Goal: Information Seeking & Learning: Learn about a topic

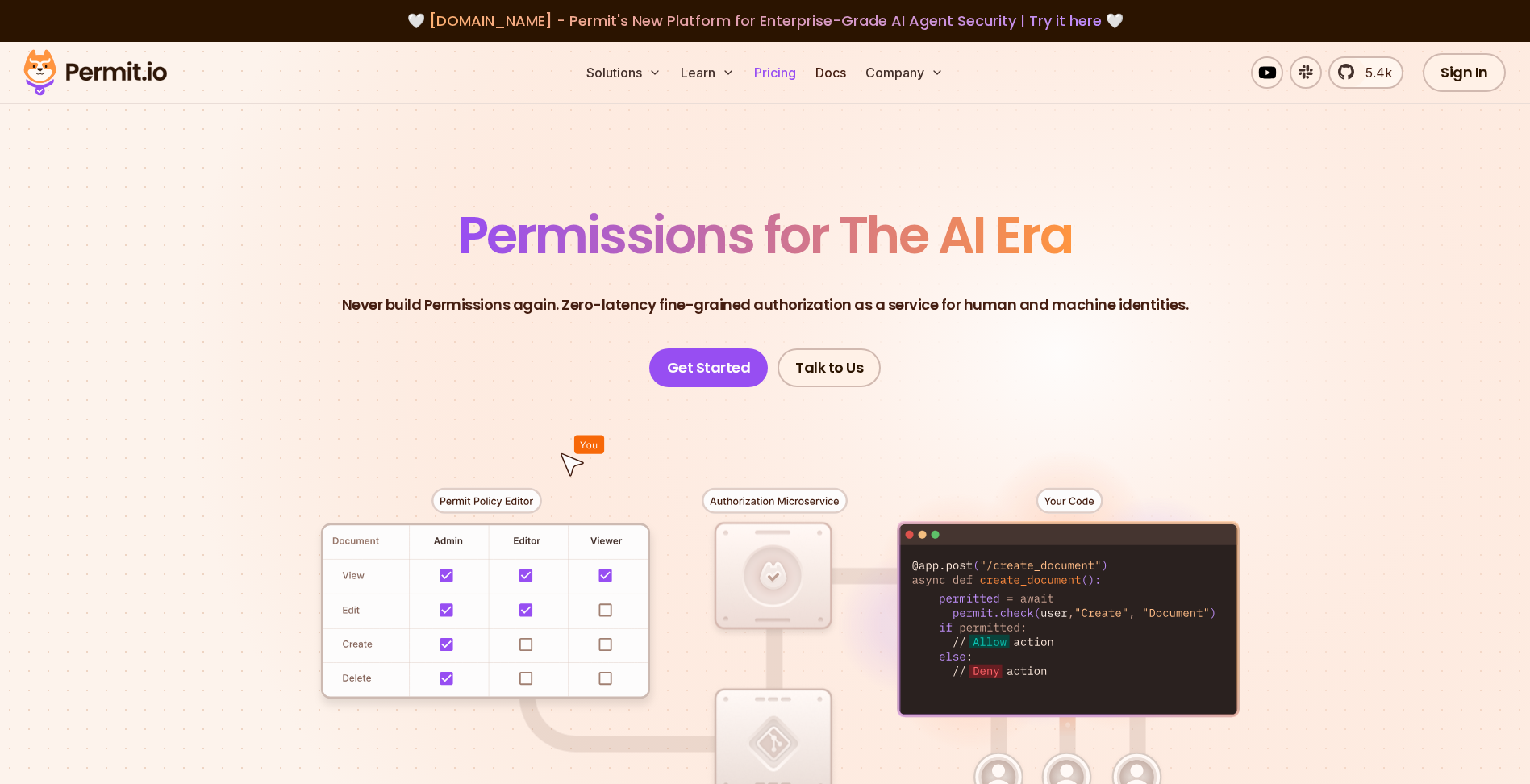
click at [786, 78] on link "Pricing" at bounding box center [775, 72] width 55 height 32
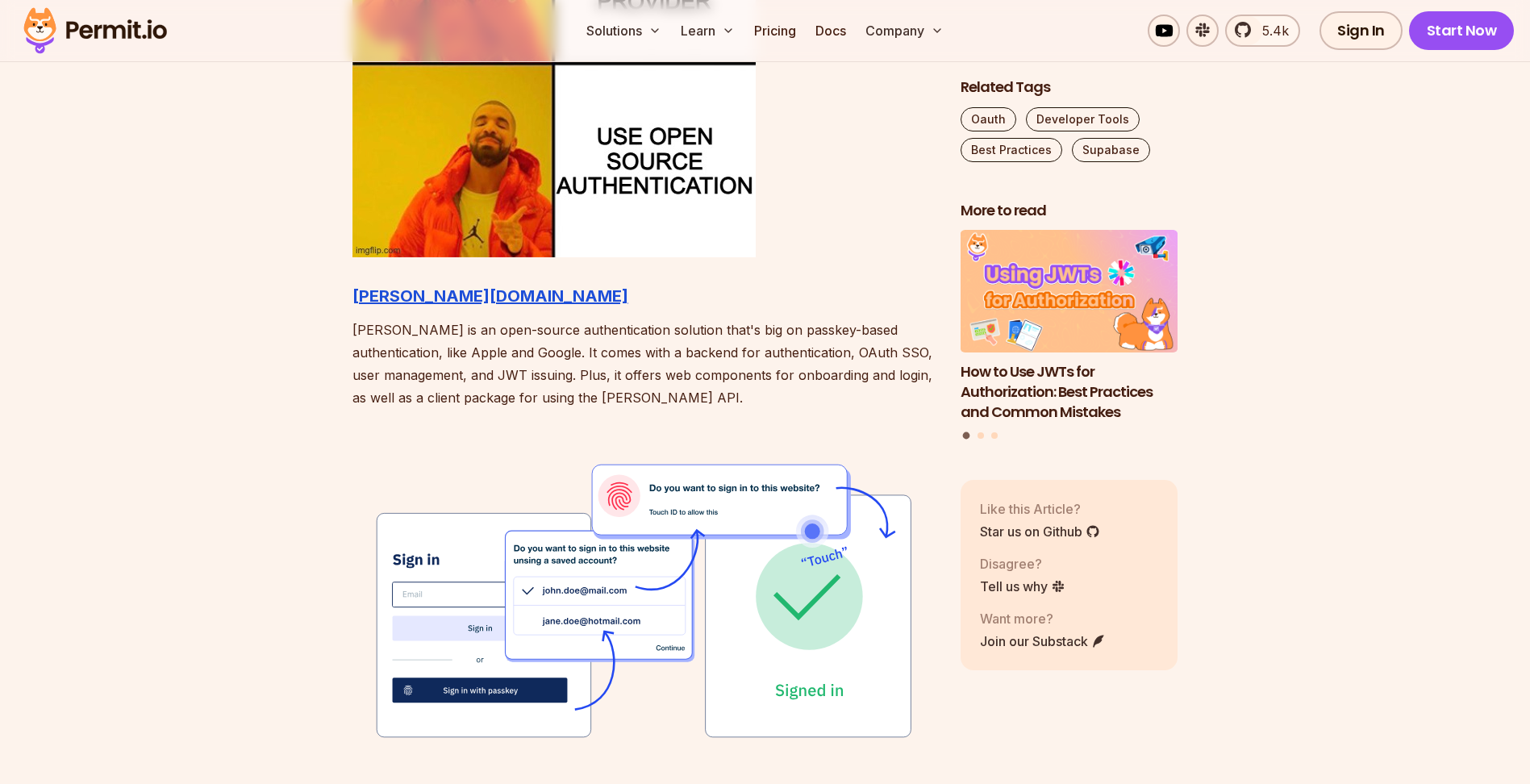
scroll to position [1747, 0]
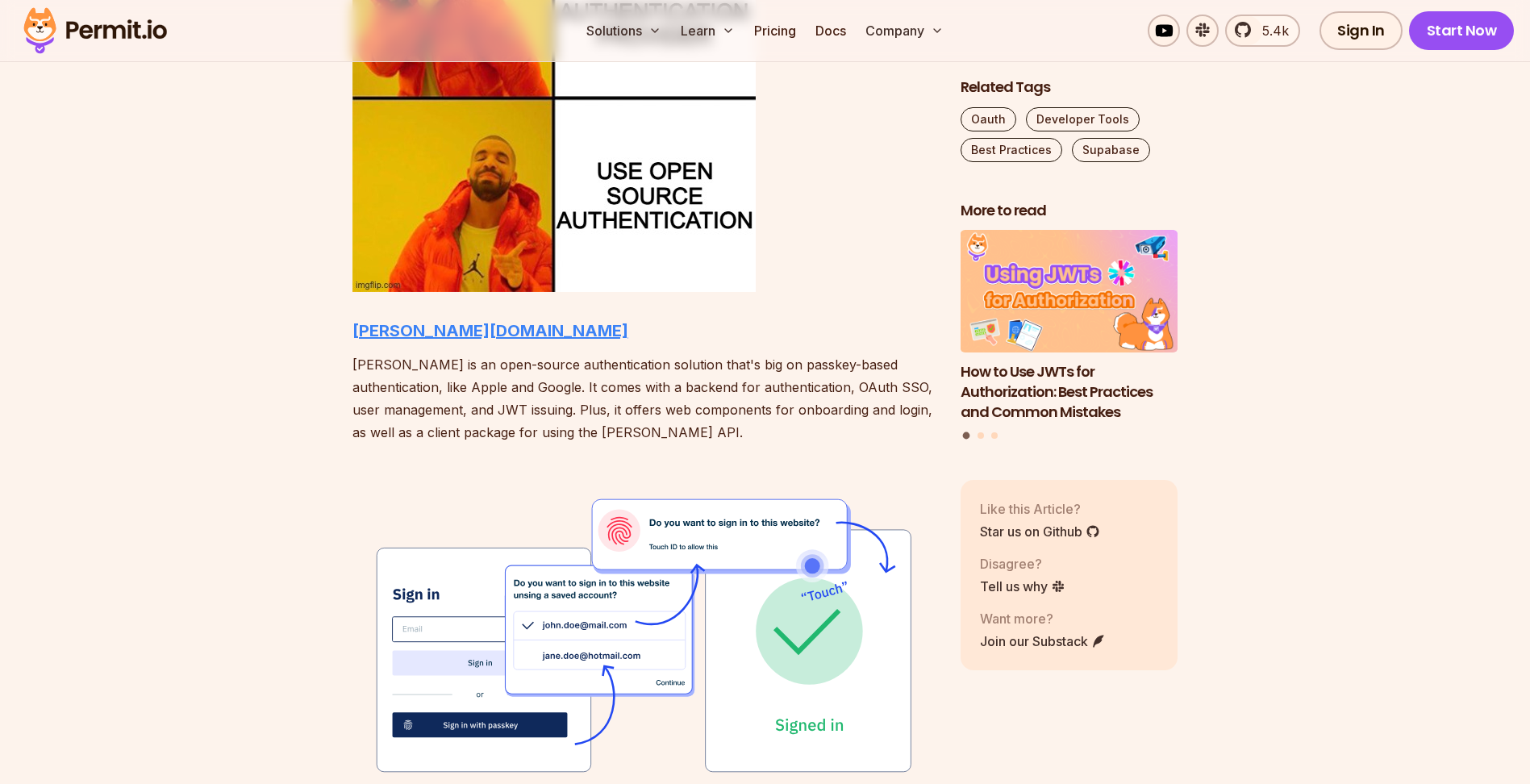
click at [382, 330] on strong "[PERSON_NAME][DOMAIN_NAME]" at bounding box center [490, 330] width 276 height 19
